Goal: Information Seeking & Learning: Learn about a topic

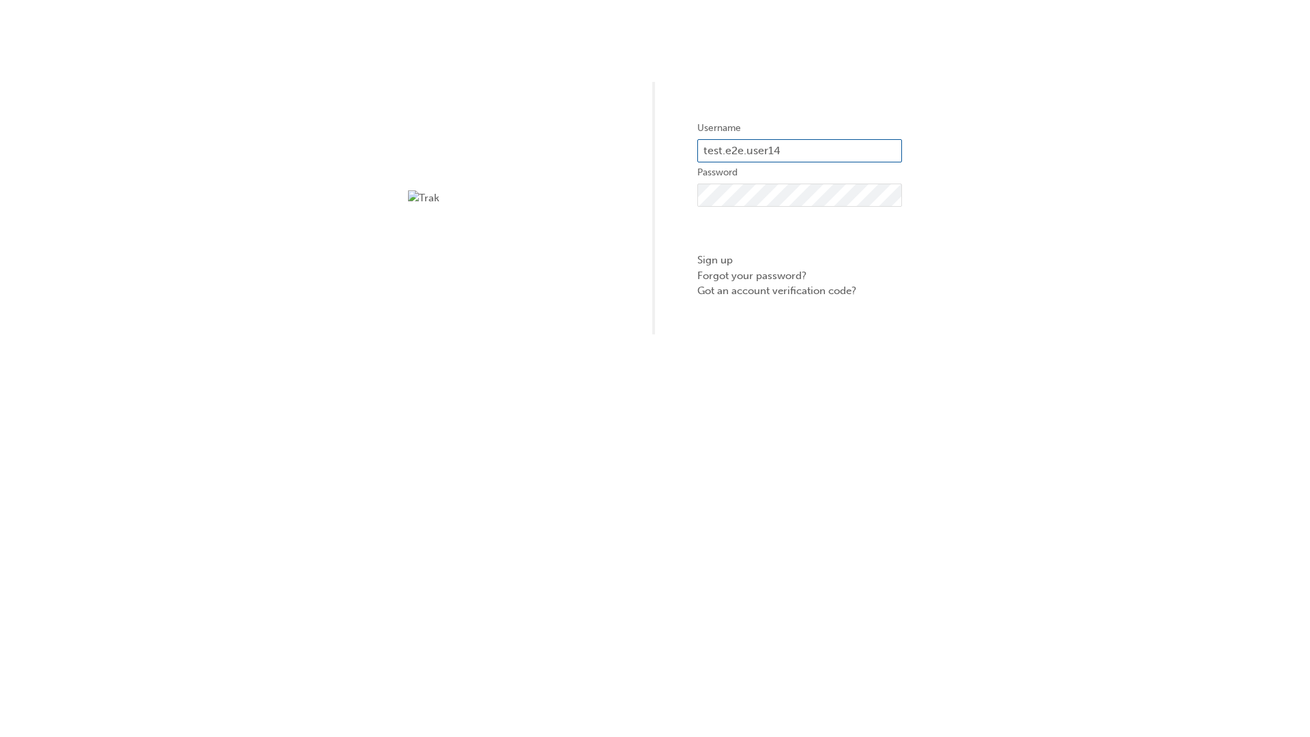
type input "test.e2e.user14"
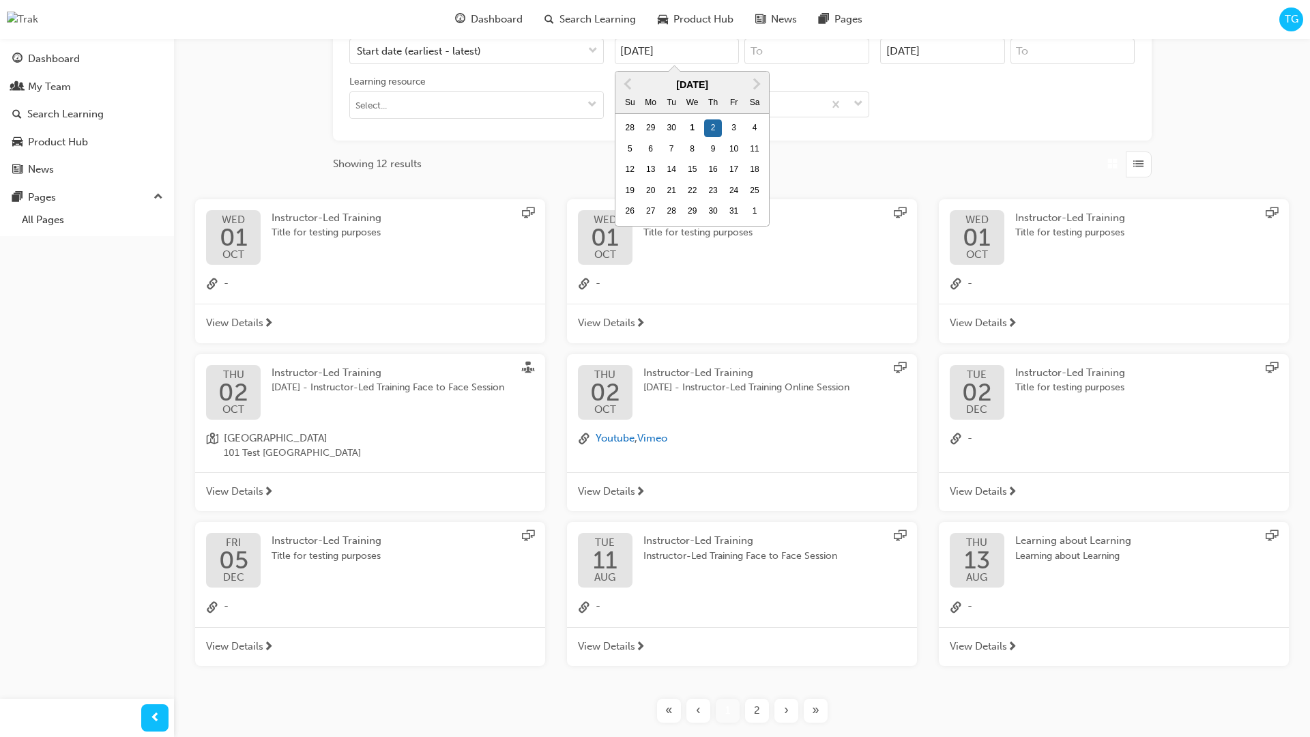
type input "[DATE]"
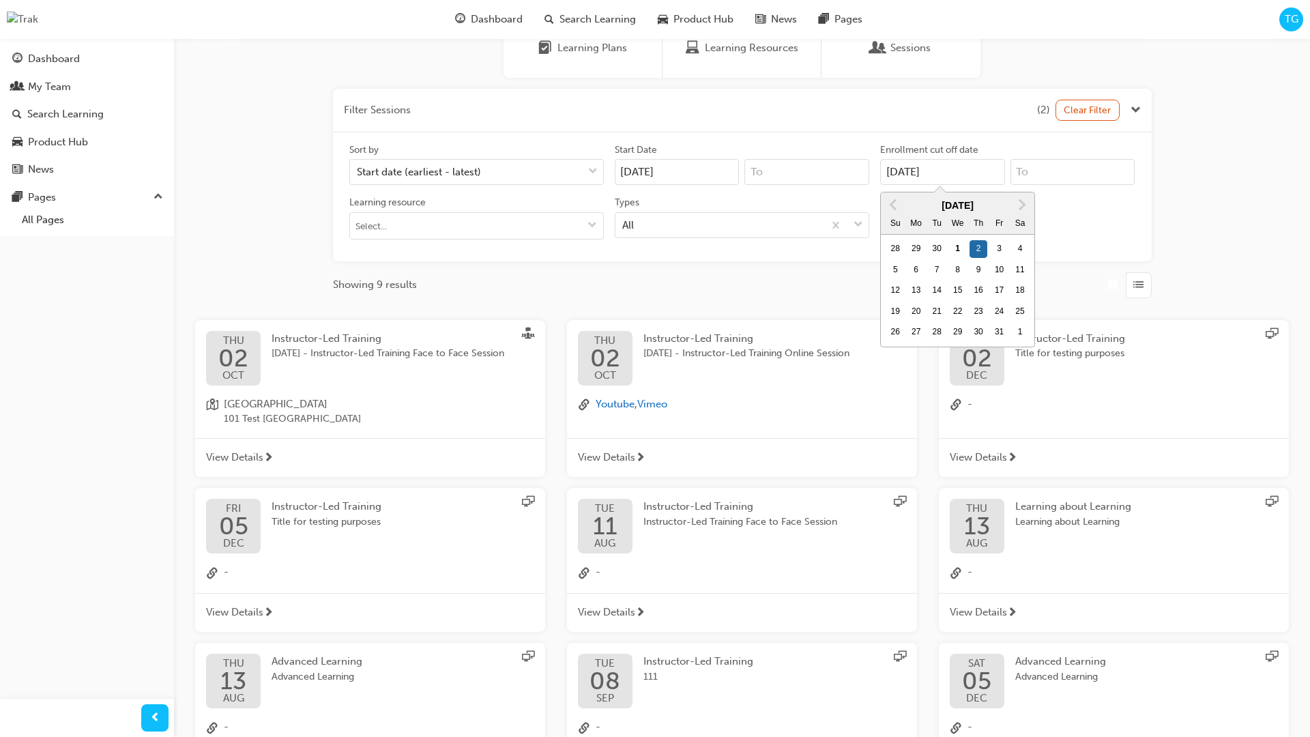
type input "[DATE]"
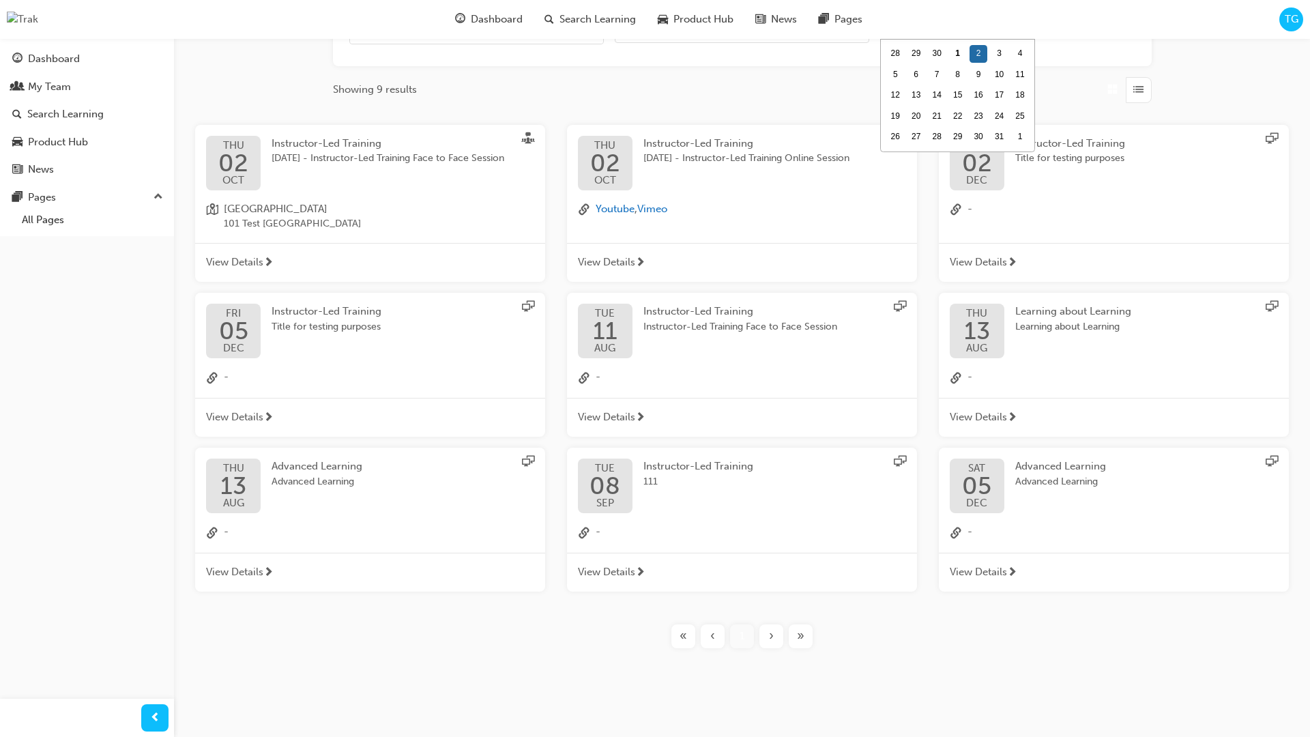
click at [624, 35] on input "Types All" at bounding box center [622, 29] width 1 height 12
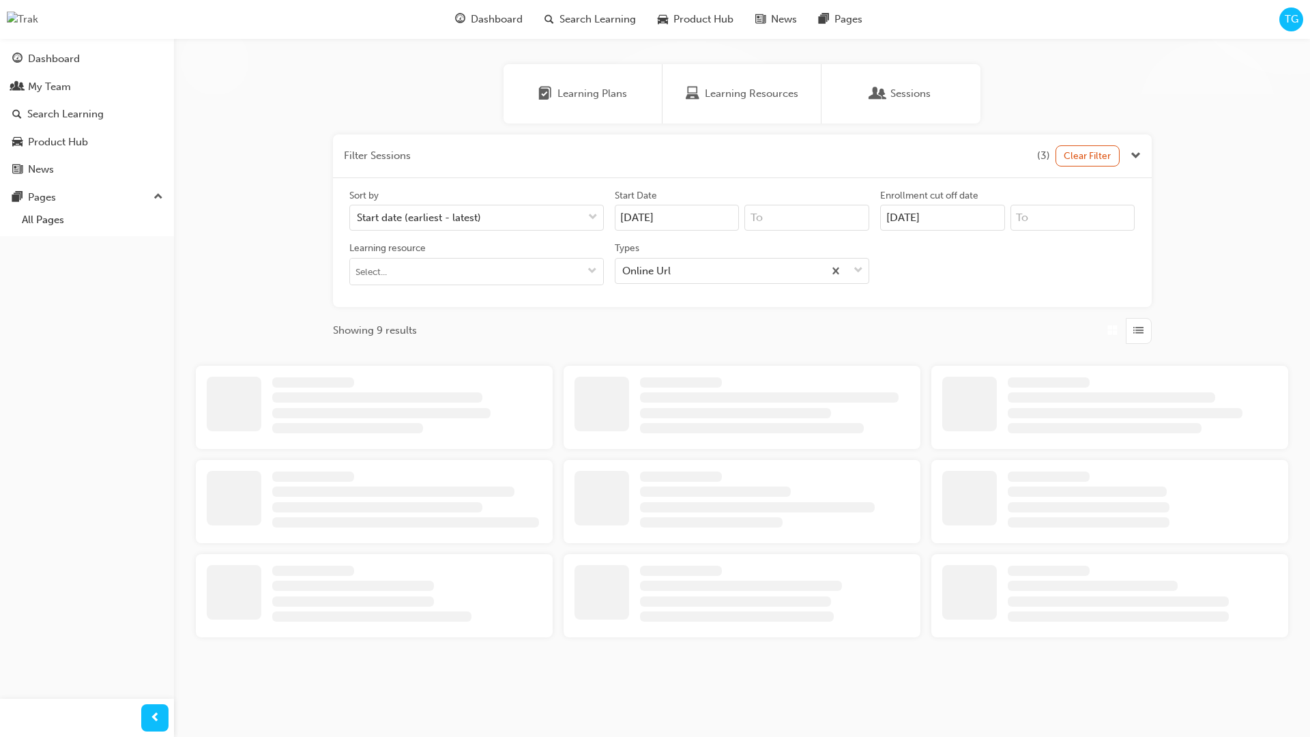
scroll to position [307, 0]
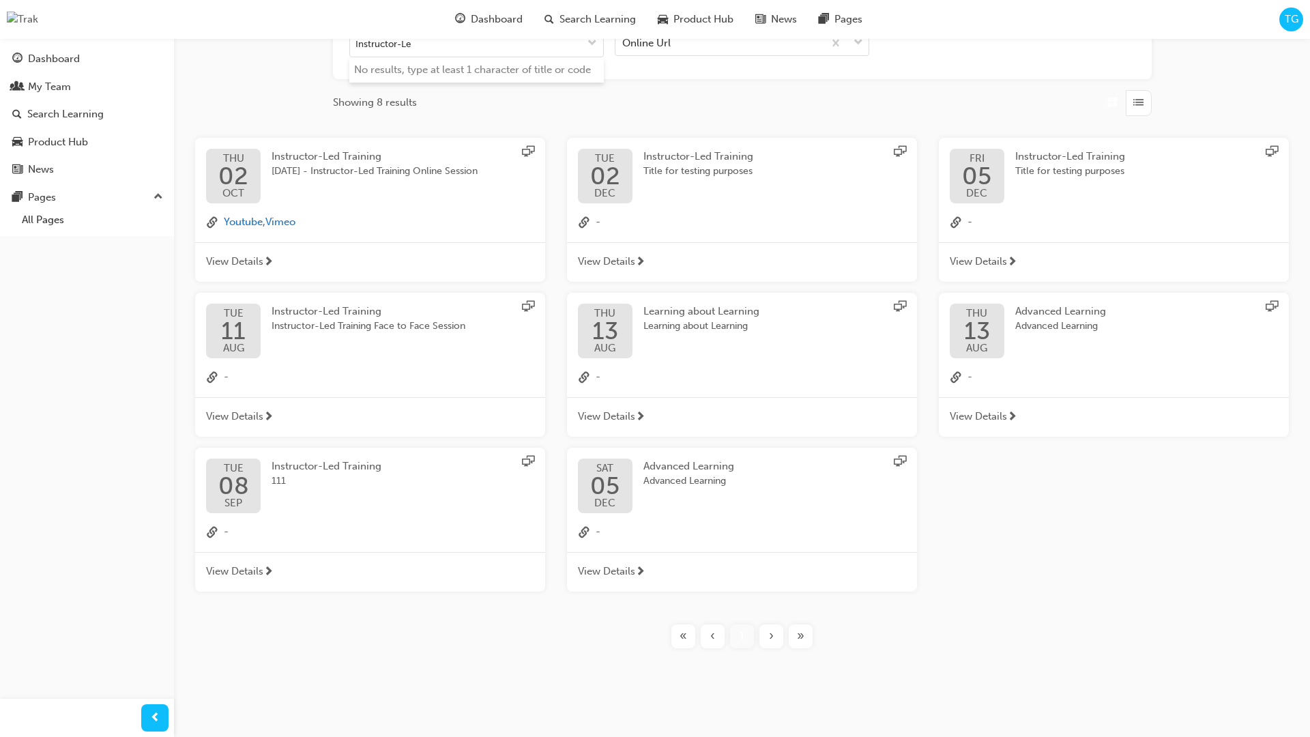
type input "Instructor-Led"
